Goal: Information Seeking & Learning: Learn about a topic

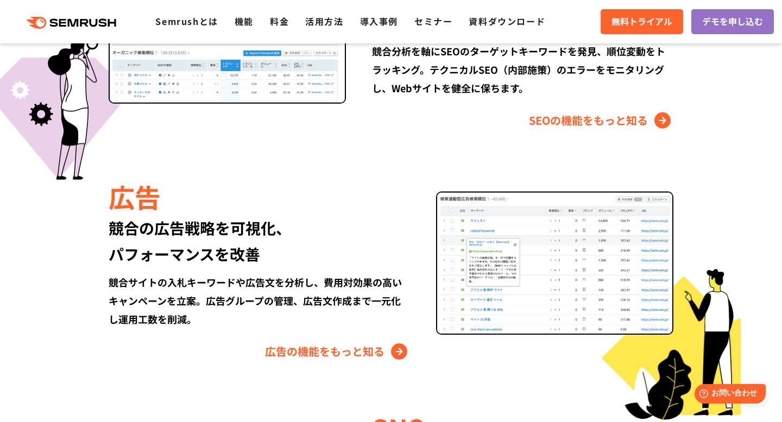
scroll to position [1188, 0]
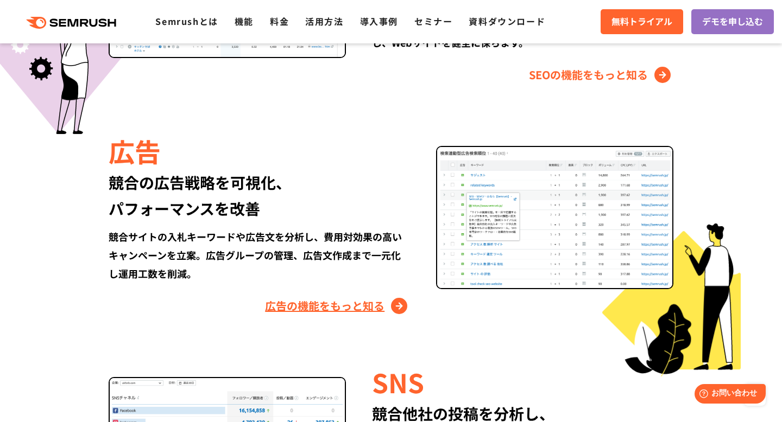
click at [401, 308] on link "広告の機能をもっと知る" at bounding box center [337, 305] width 145 height 17
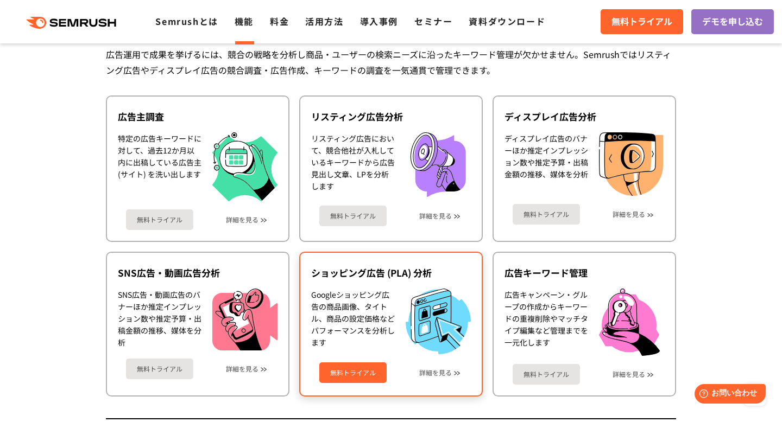
scroll to position [1034, 0]
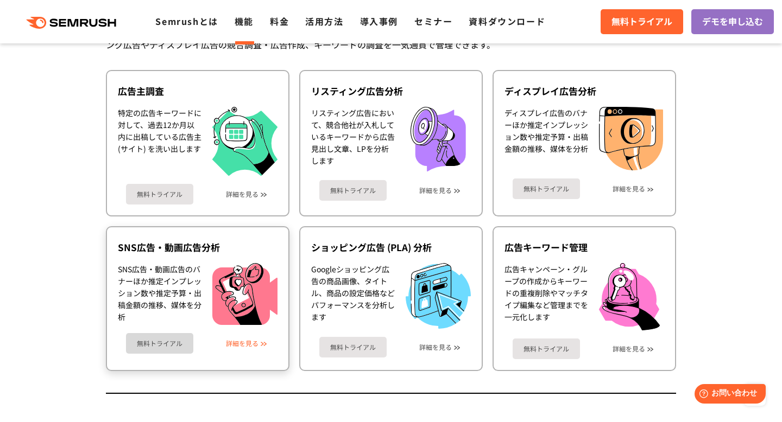
click at [250, 344] on link "詳細を見る" at bounding box center [242, 344] width 33 height 8
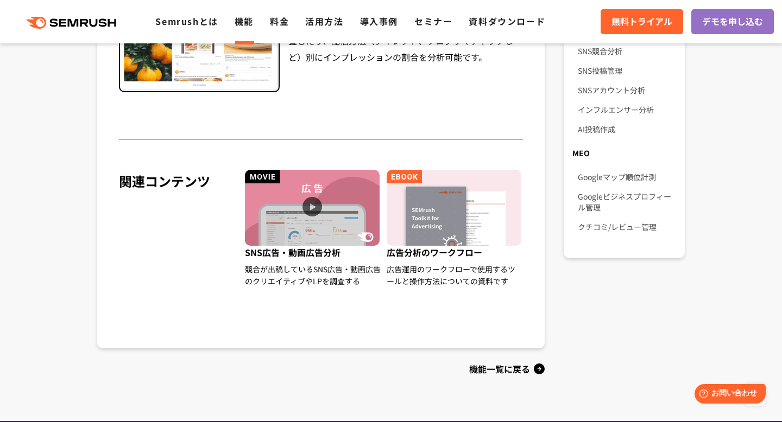
scroll to position [936, 0]
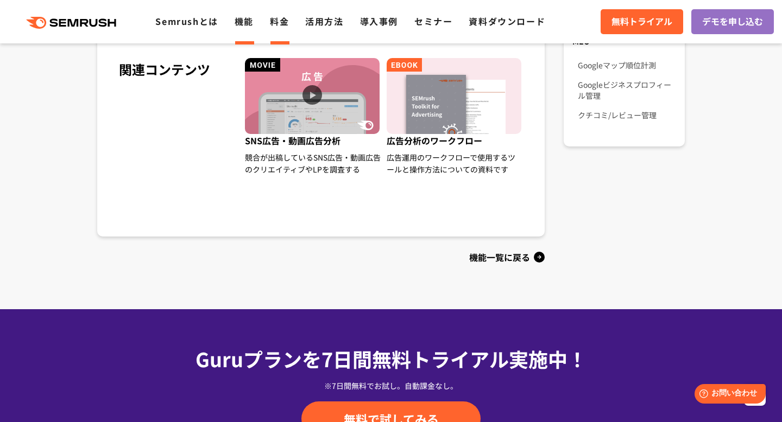
click at [277, 18] on link "料金" at bounding box center [279, 21] width 19 height 13
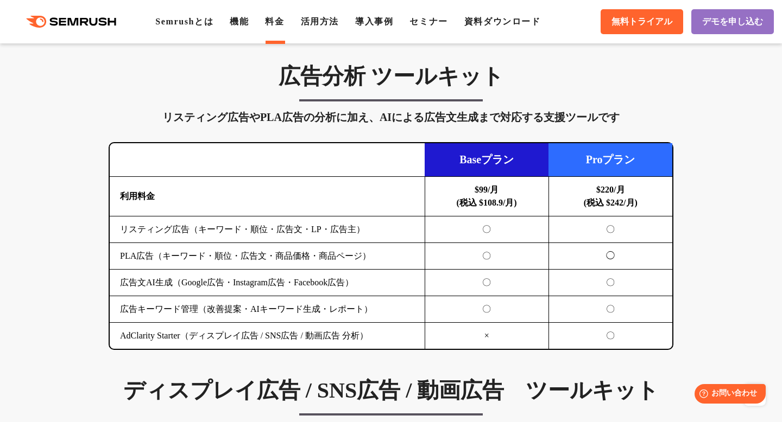
scroll to position [1206, 0]
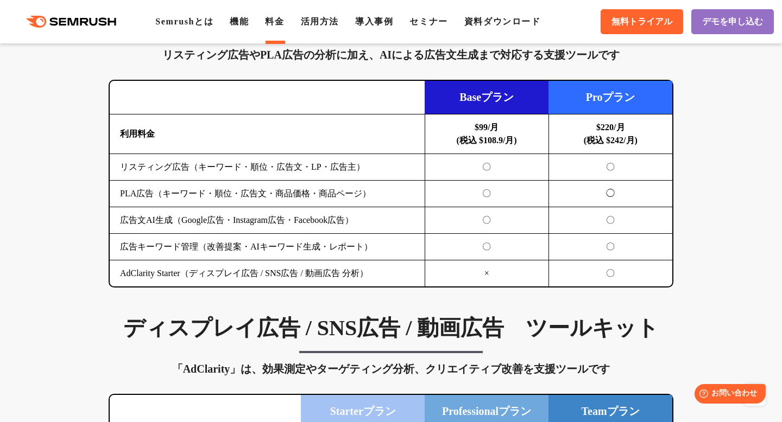
click at [490, 137] on b "$99/月 (税込 $108.9/月)" at bounding box center [487, 134] width 60 height 22
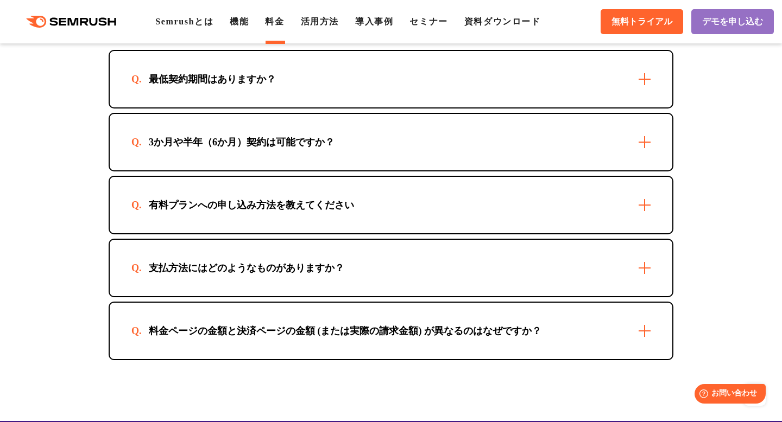
scroll to position [3361, 0]
